Goal: Information Seeking & Learning: Learn about a topic

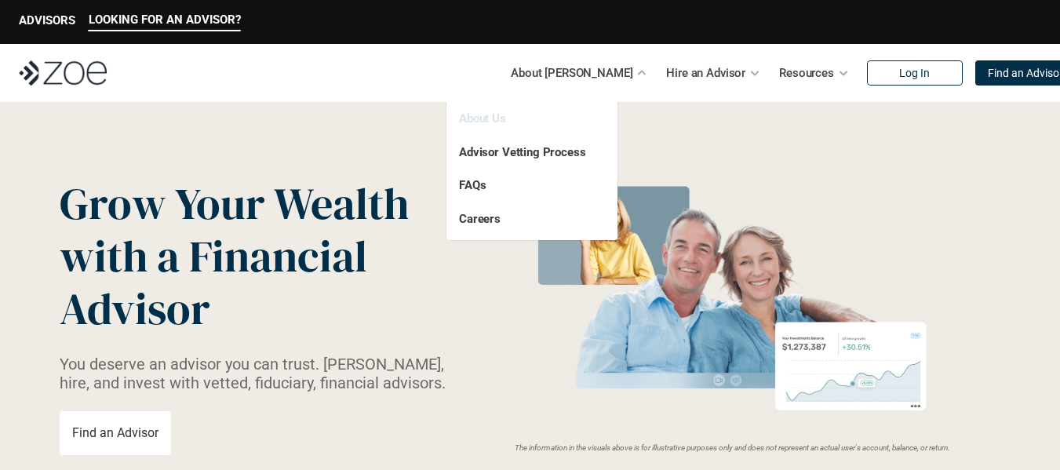
drag, startPoint x: 0, startPoint y: 0, endPoint x: 490, endPoint y: 118, distance: 503.5
click at [490, 118] on link "About Us" at bounding box center [482, 118] width 47 height 14
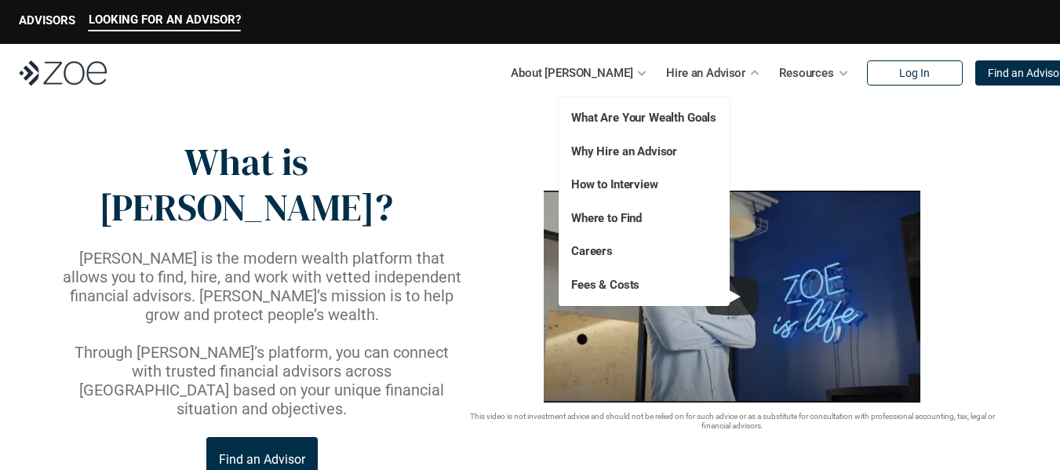
click at [621, 274] on div "What Are Your Wealth Goals Fees & Costs Why Hire an Advisor How to Interview Ca…" at bounding box center [644, 200] width 171 height 209
click at [620, 278] on link "Fees & Costs" at bounding box center [605, 285] width 68 height 14
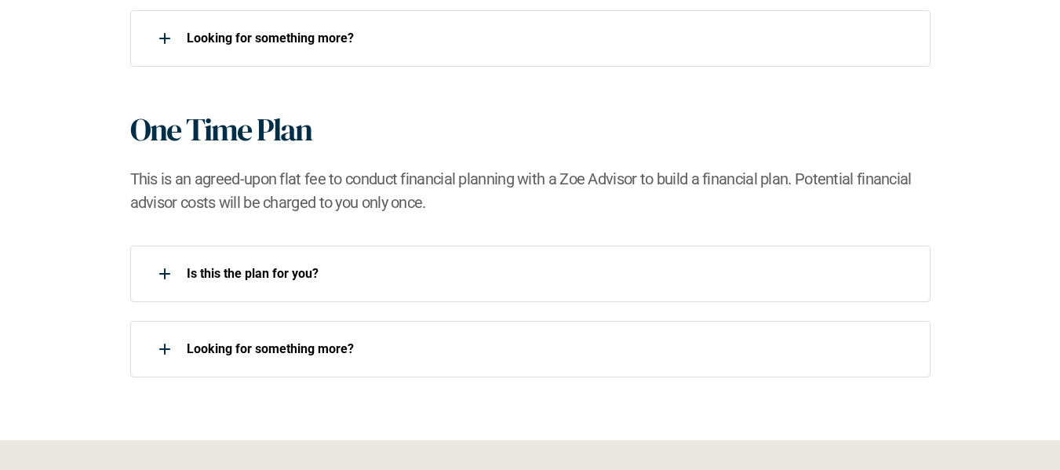
scroll to position [1663, 0]
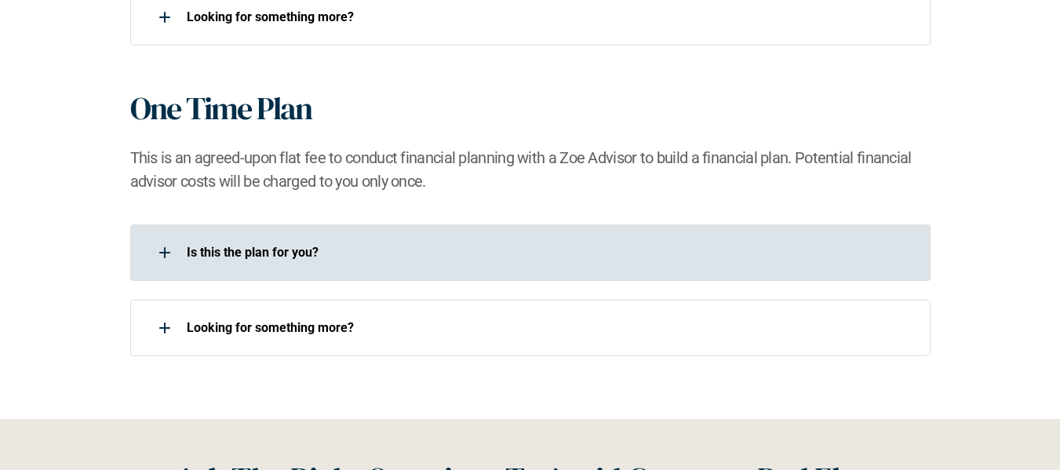
click at [166, 251] on div at bounding box center [164, 252] width 31 height 31
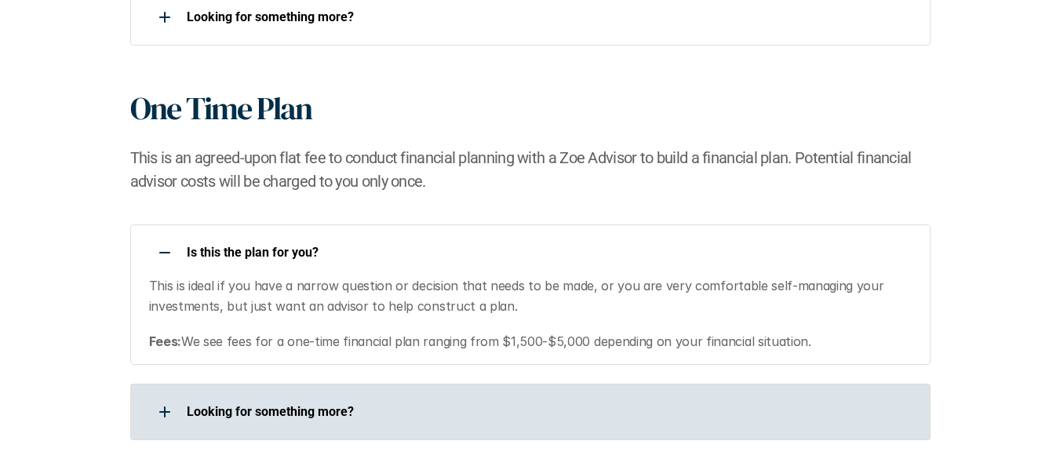
click at [166, 407] on div at bounding box center [164, 411] width 31 height 31
